Goal: Task Accomplishment & Management: Manage account settings

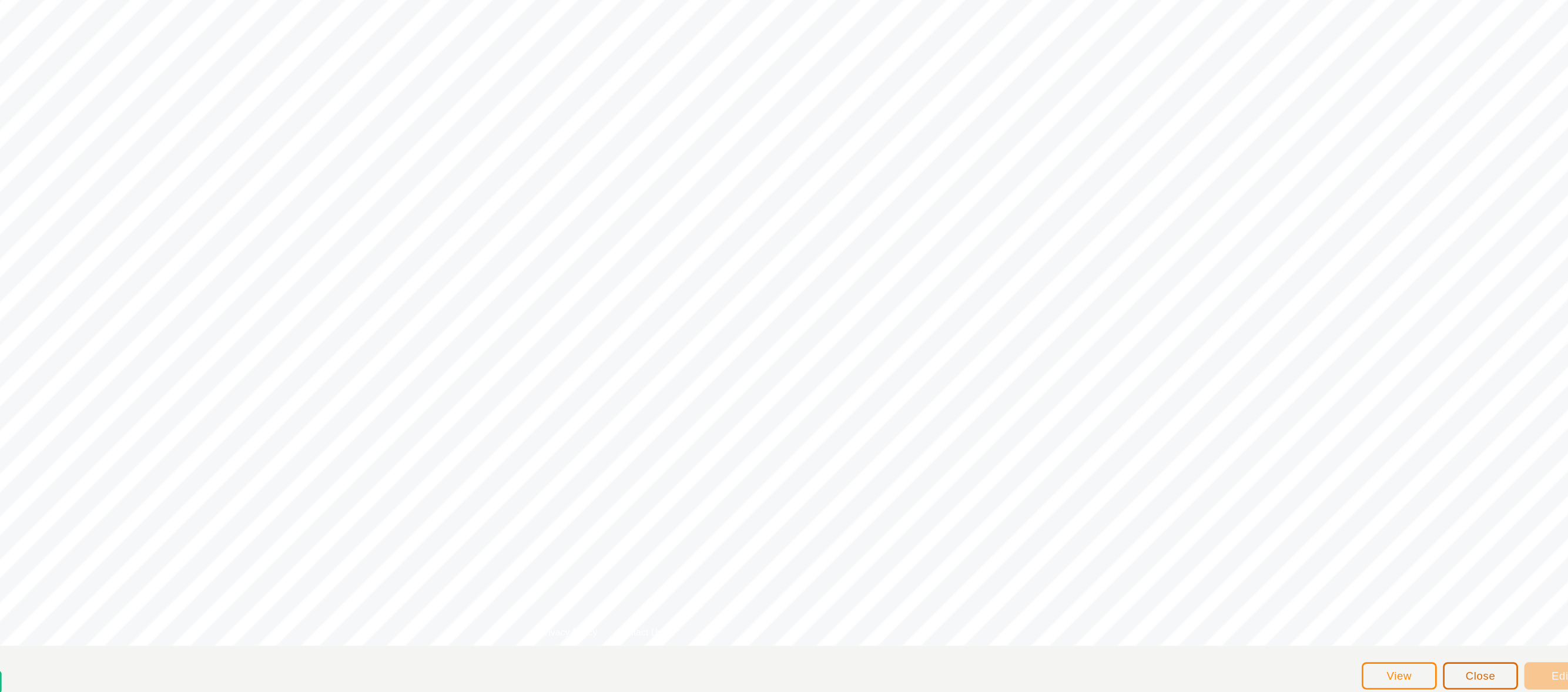
click at [1413, 668] on span "Close" at bounding box center [1422, 670] width 22 height 9
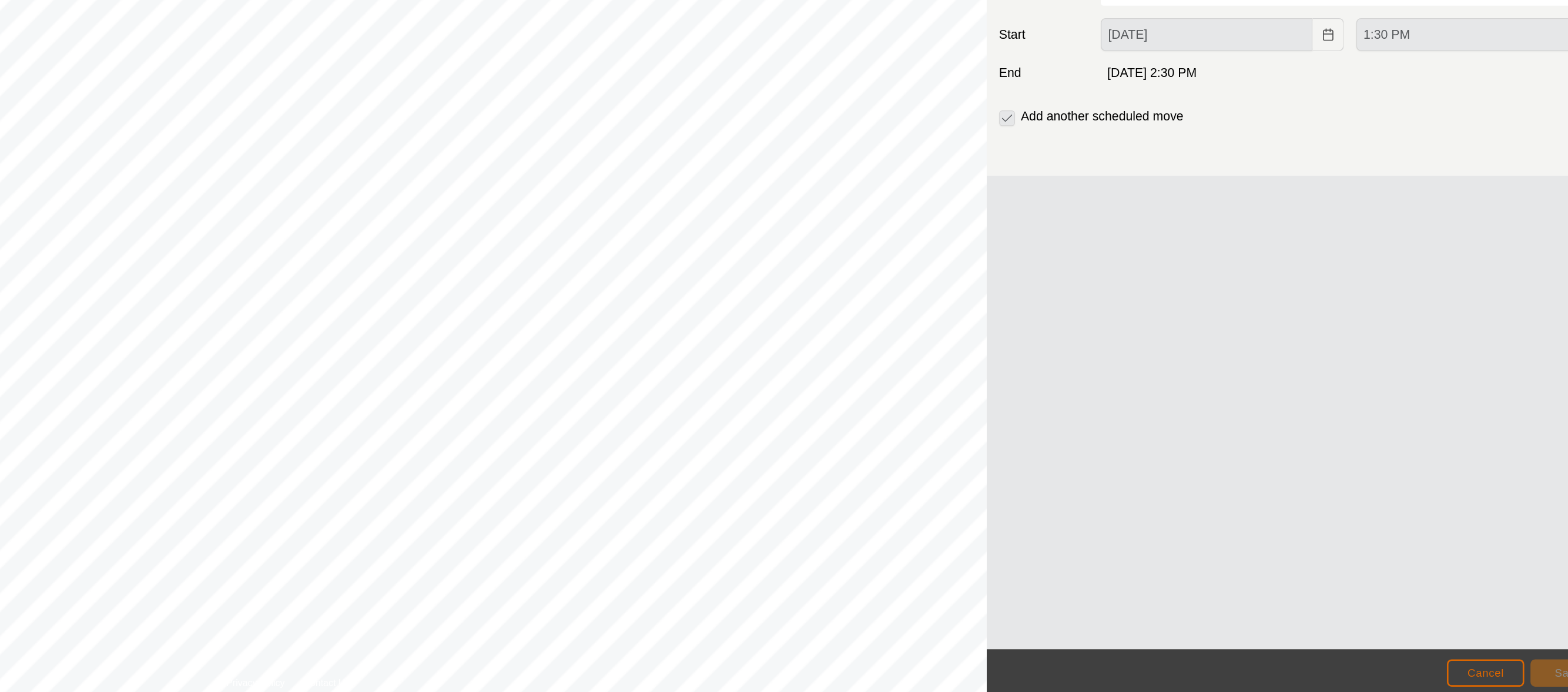
click at [1427, 674] on span "Cancel" at bounding box center [1426, 674] width 28 height 9
